Goal: Find specific page/section

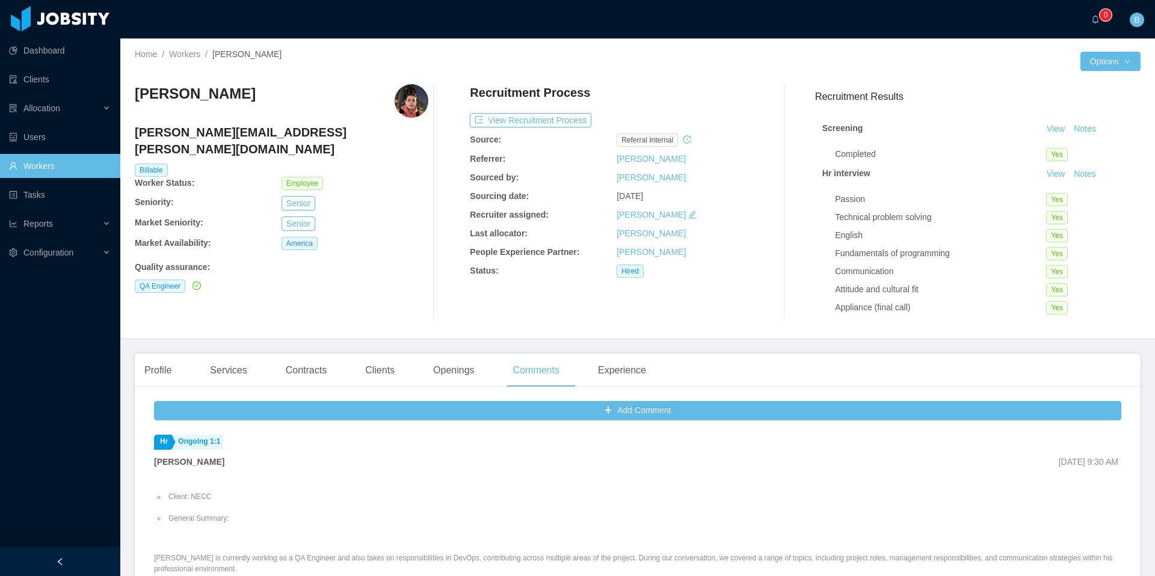
click at [90, 162] on link "Workers" at bounding box center [60, 166] width 102 height 24
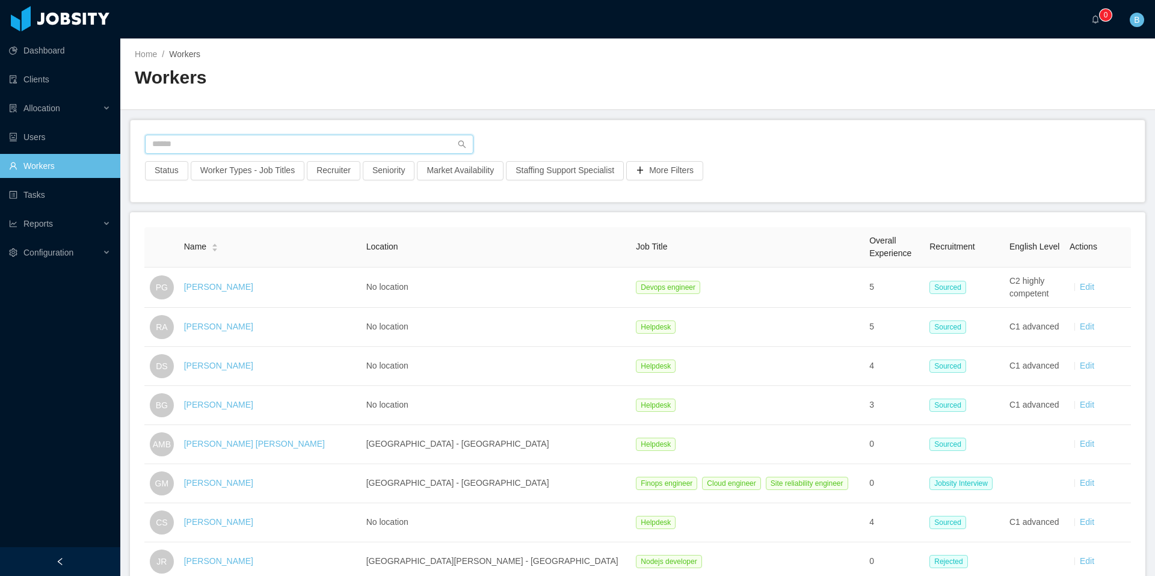
click at [248, 147] on input "text" at bounding box center [309, 144] width 329 height 19
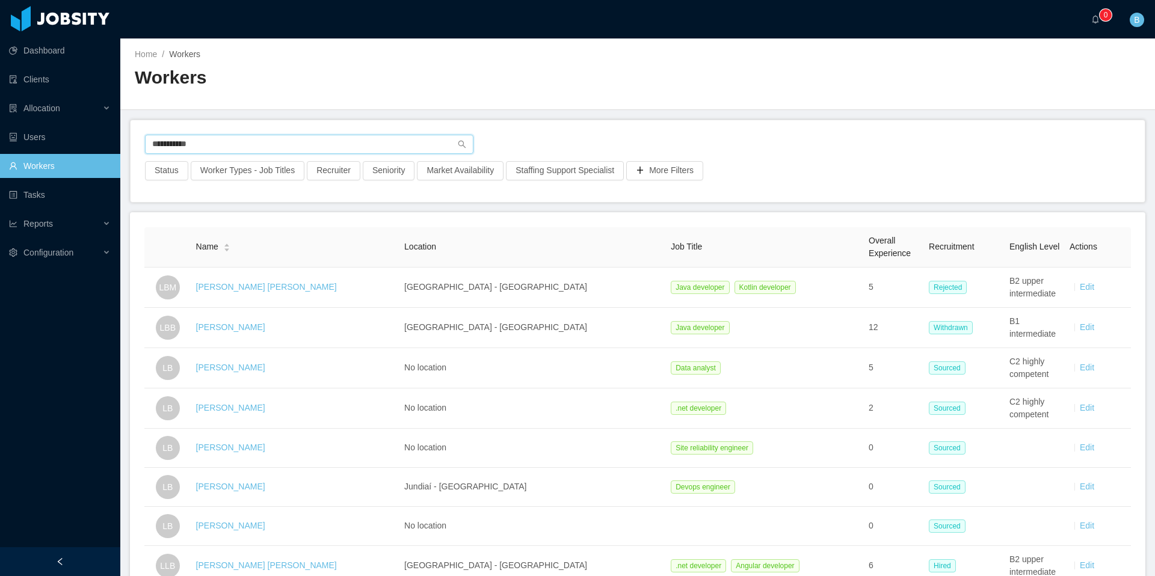
type input "**********"
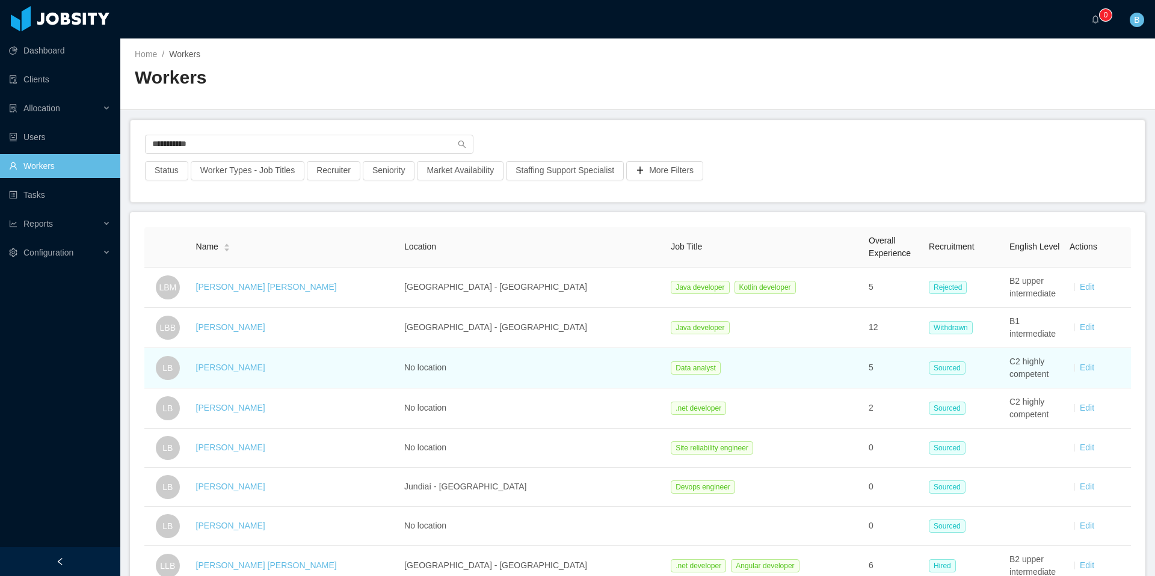
scroll to position [139, 0]
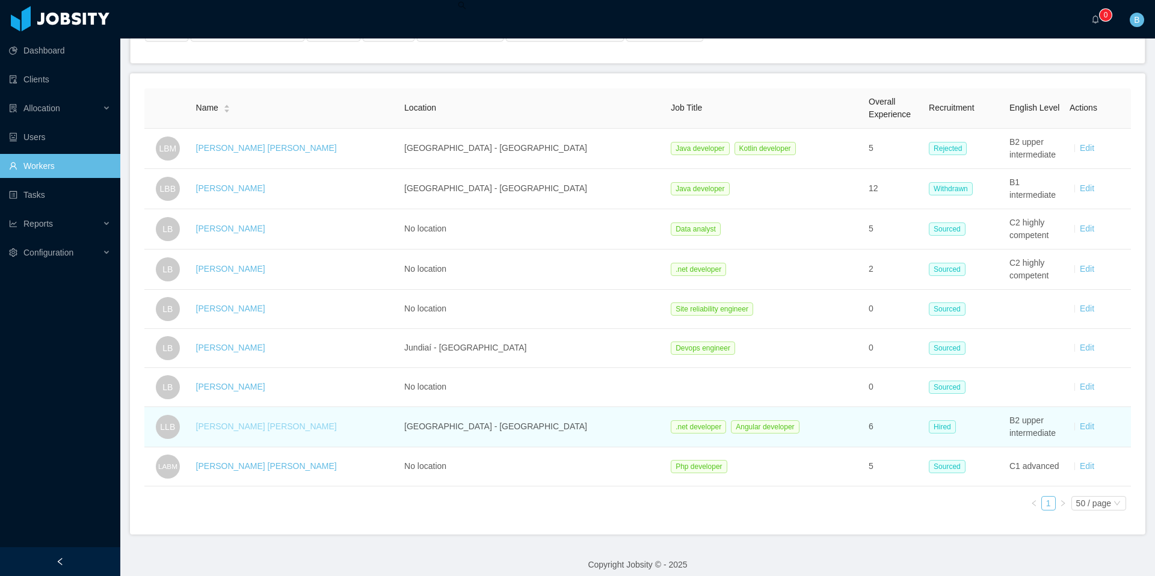
click at [252, 428] on link "[PERSON_NAME] [PERSON_NAME]" at bounding box center [266, 427] width 141 height 10
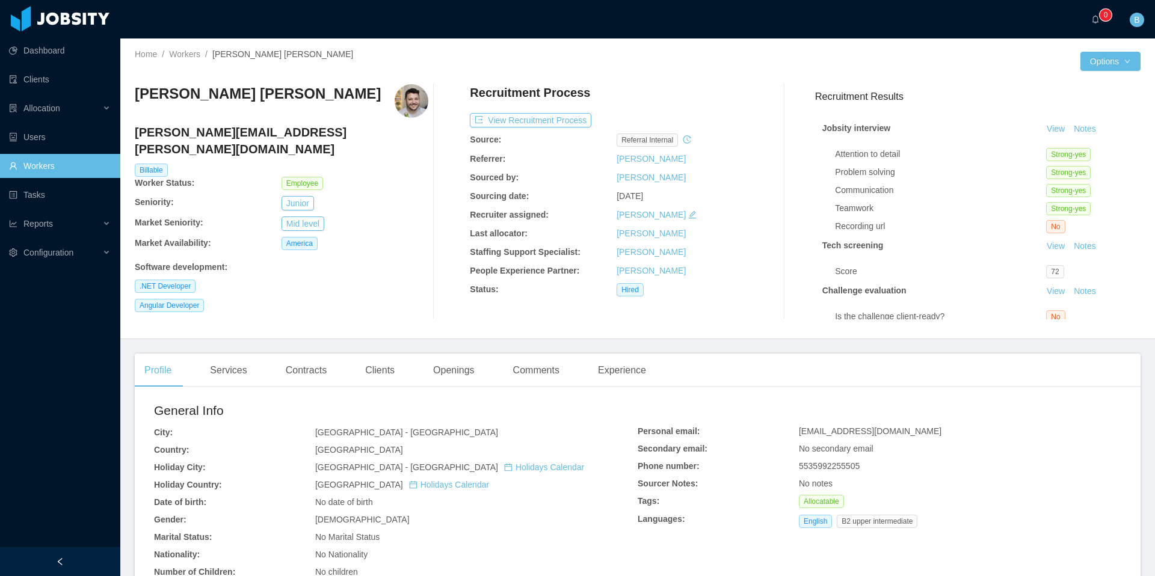
click at [558, 378] on div "Comments" at bounding box center [537, 371] width 66 height 34
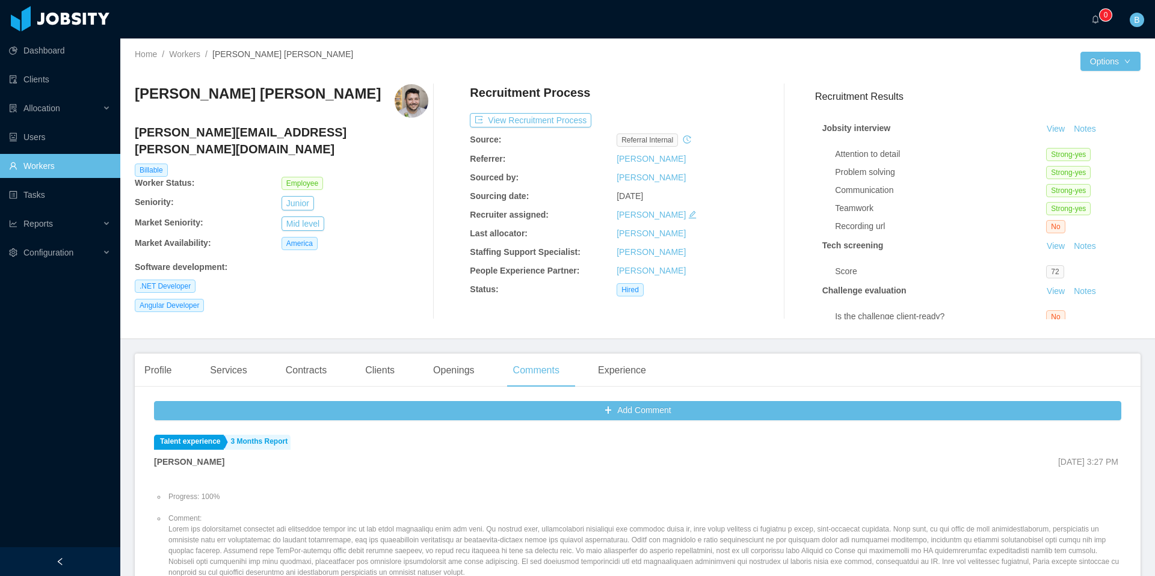
scroll to position [211, 0]
